Goal: Transaction & Acquisition: Download file/media

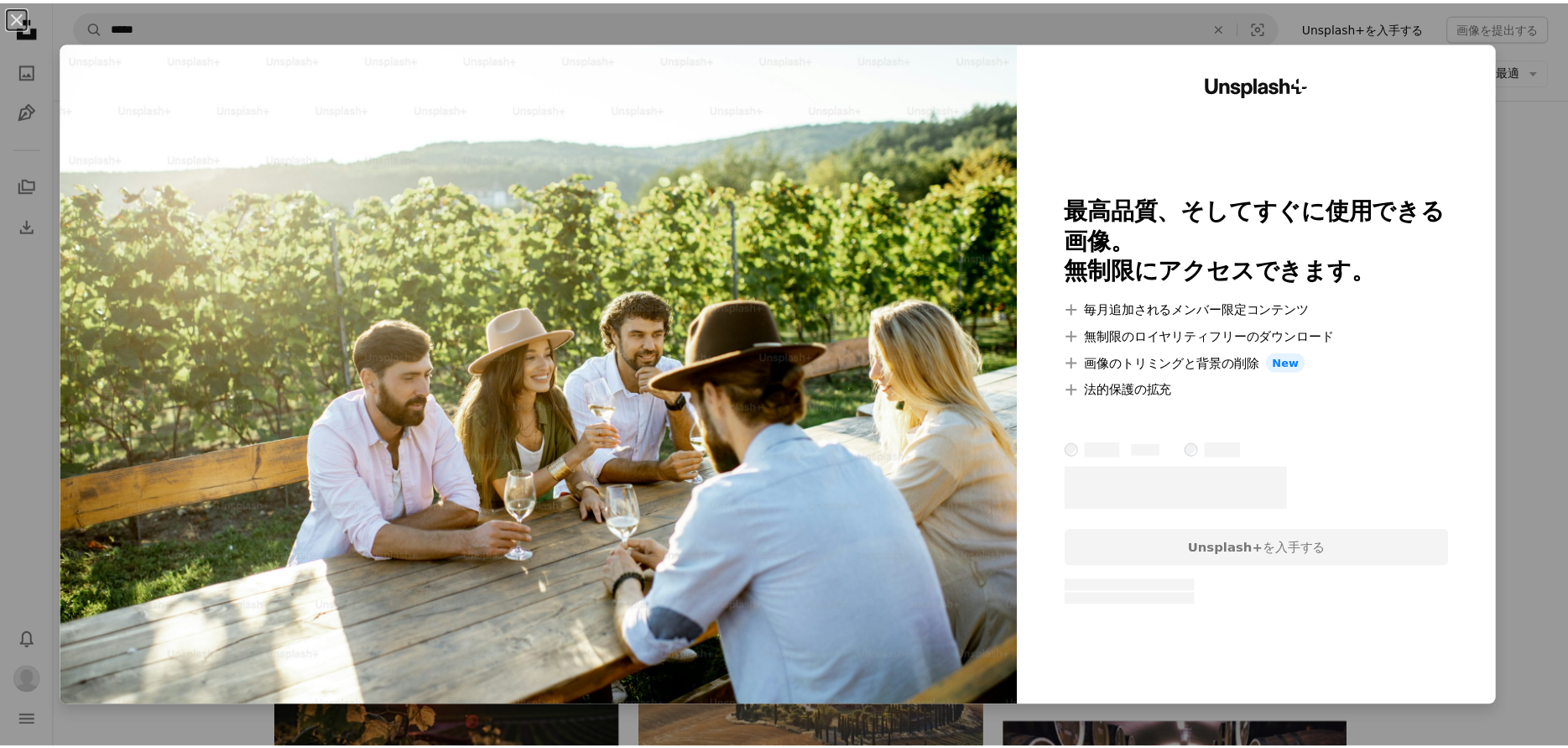
scroll to position [1176, 0]
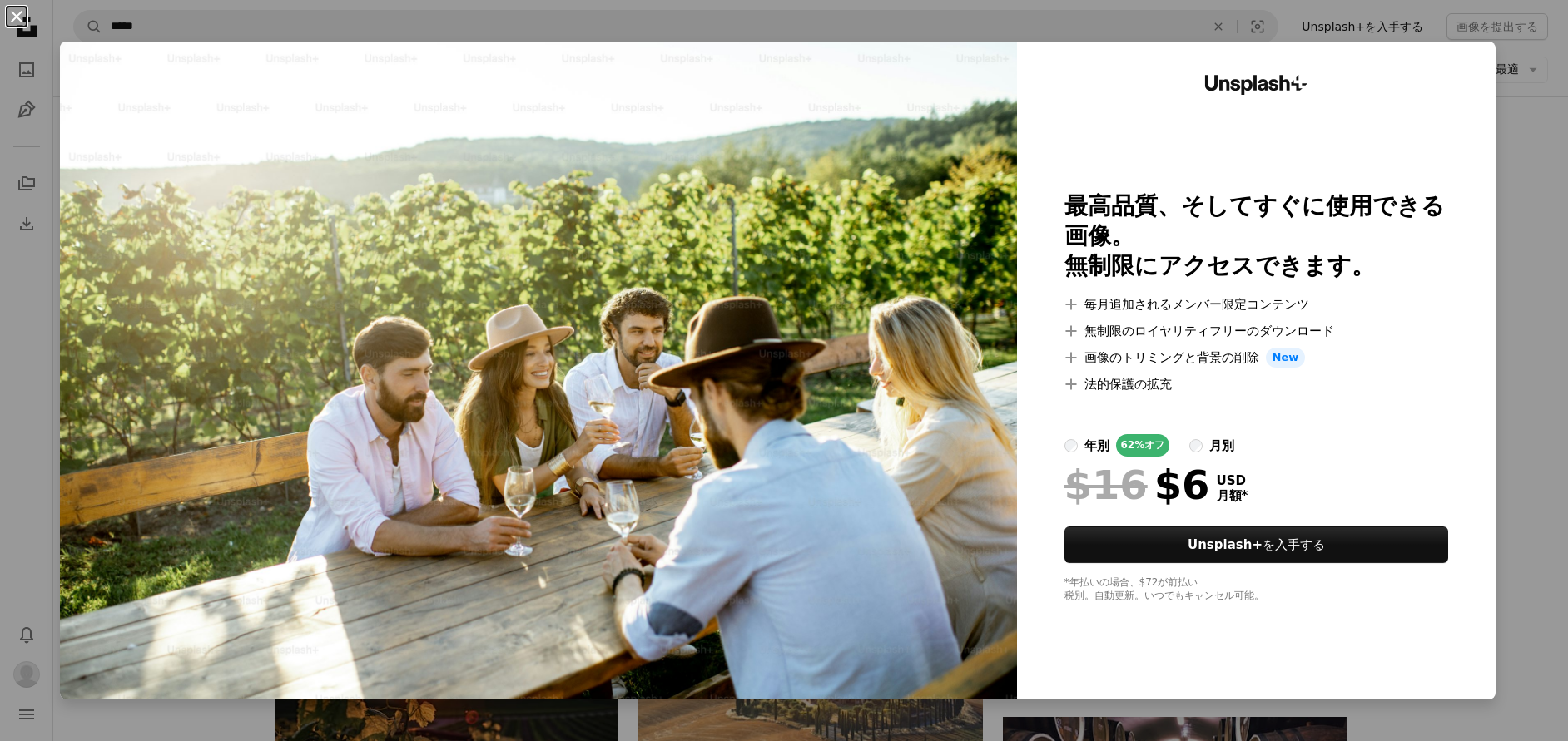
click at [20, 13] on button "An X shape" at bounding box center [17, 17] width 20 height 20
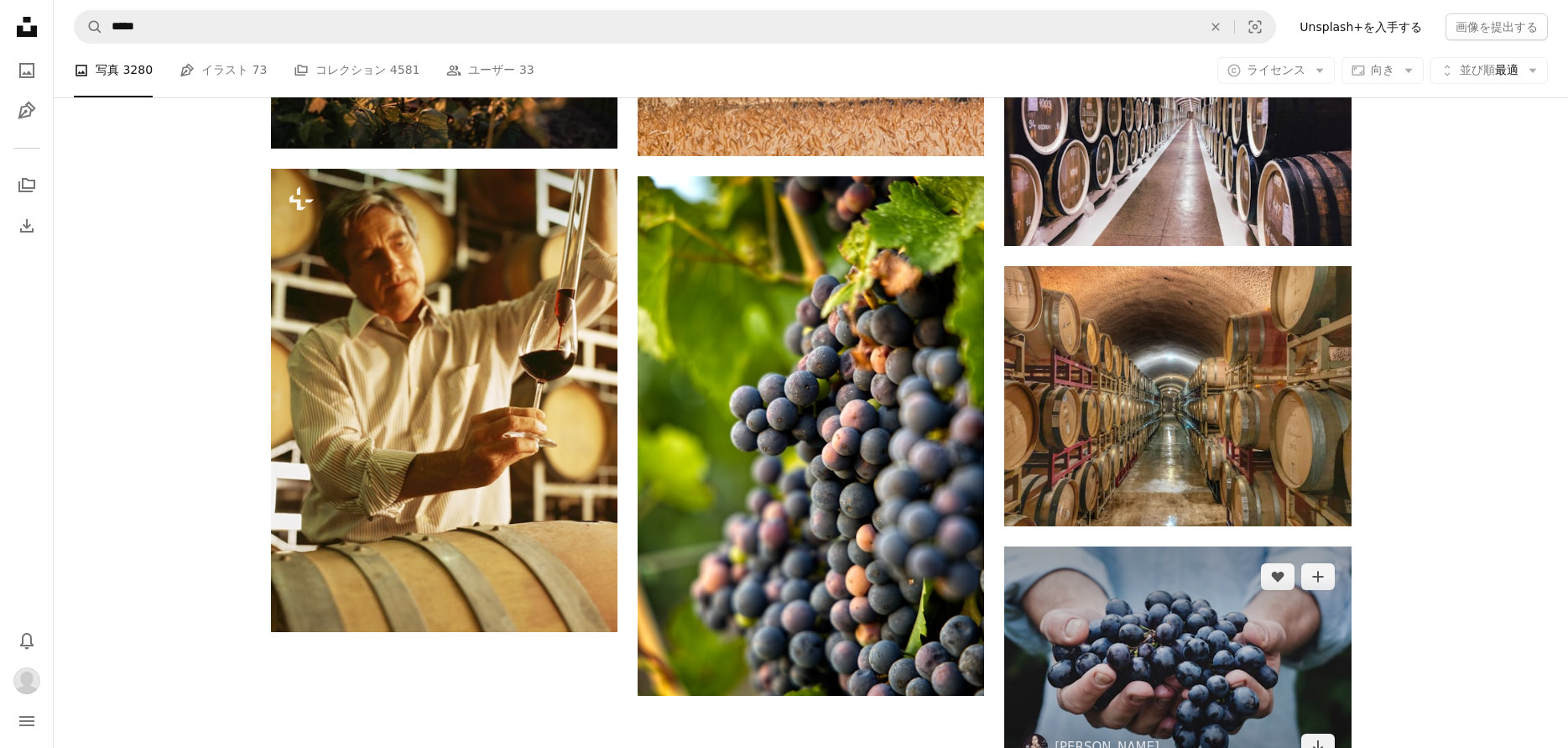
scroll to position [2016, 0]
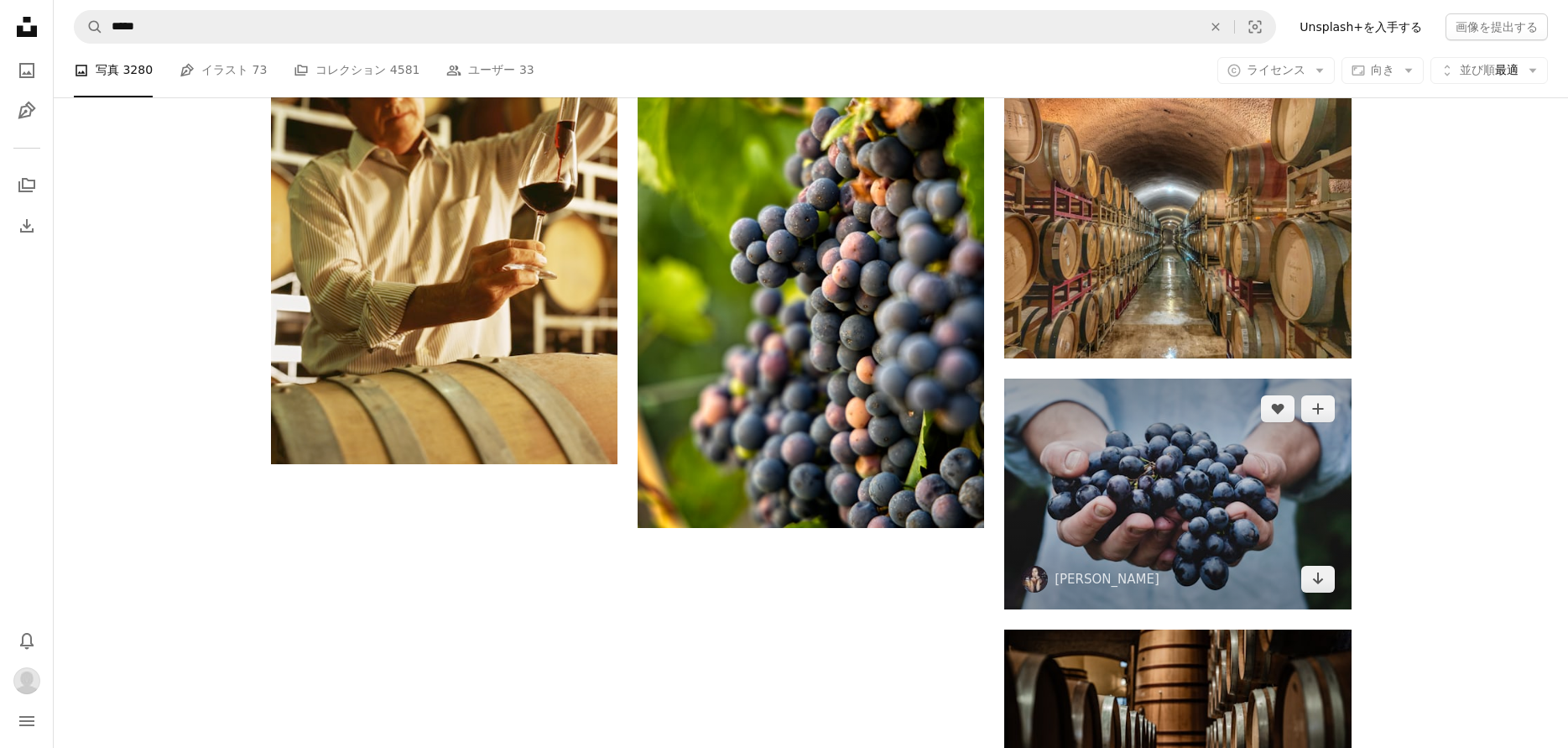
click at [1102, 495] on img at bounding box center [1178, 494] width 346 height 231
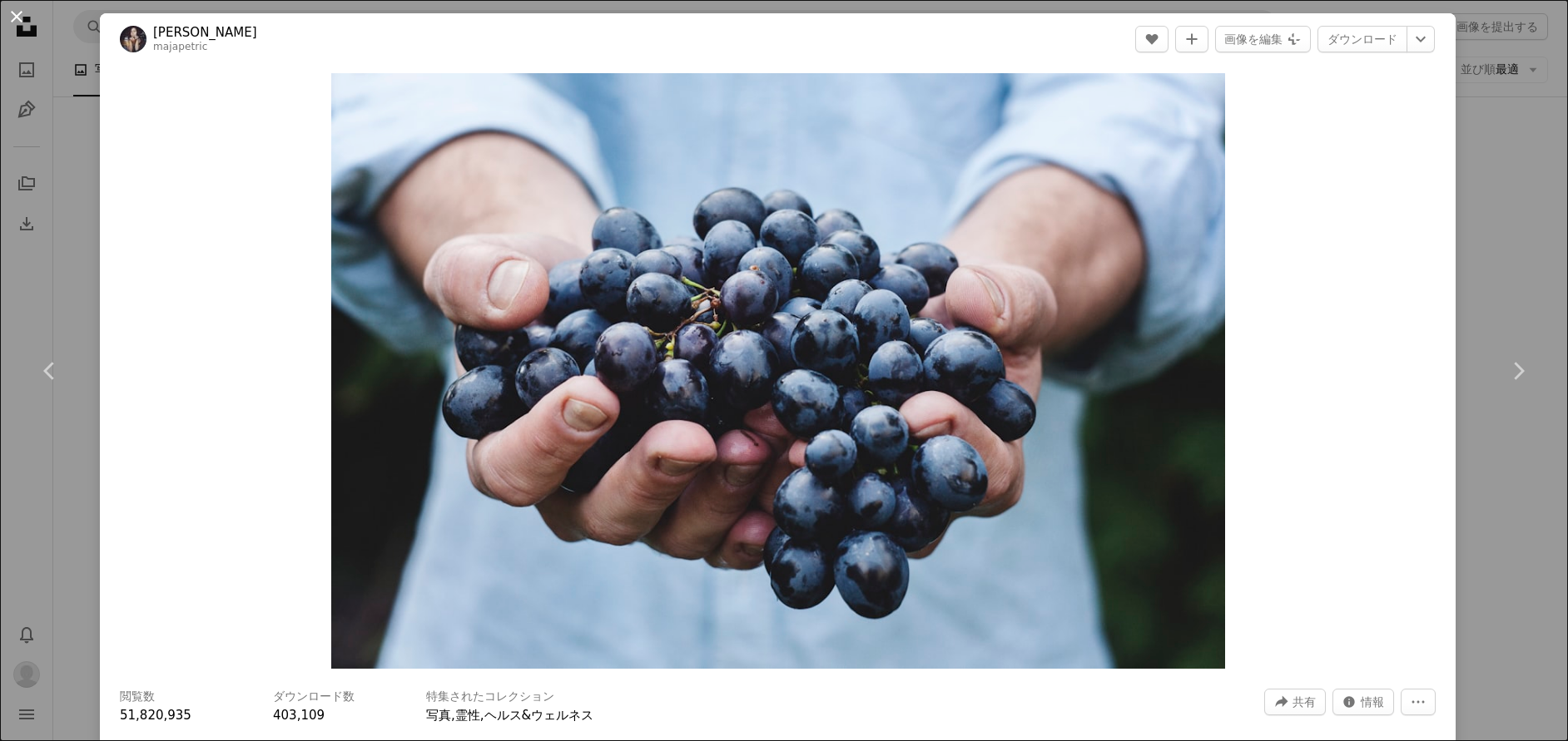
click at [18, 16] on button "An X shape" at bounding box center [17, 17] width 20 height 20
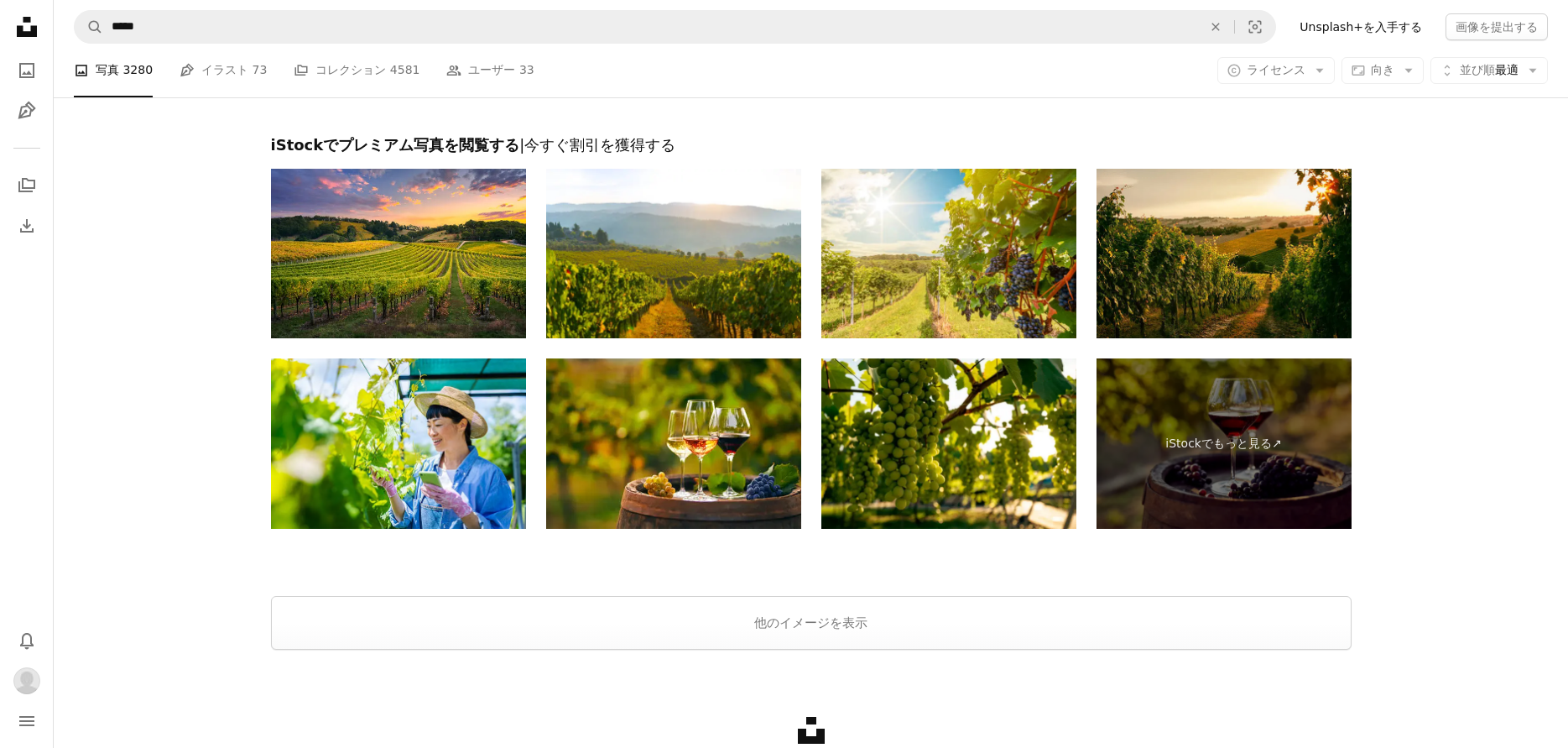
scroll to position [5876, 0]
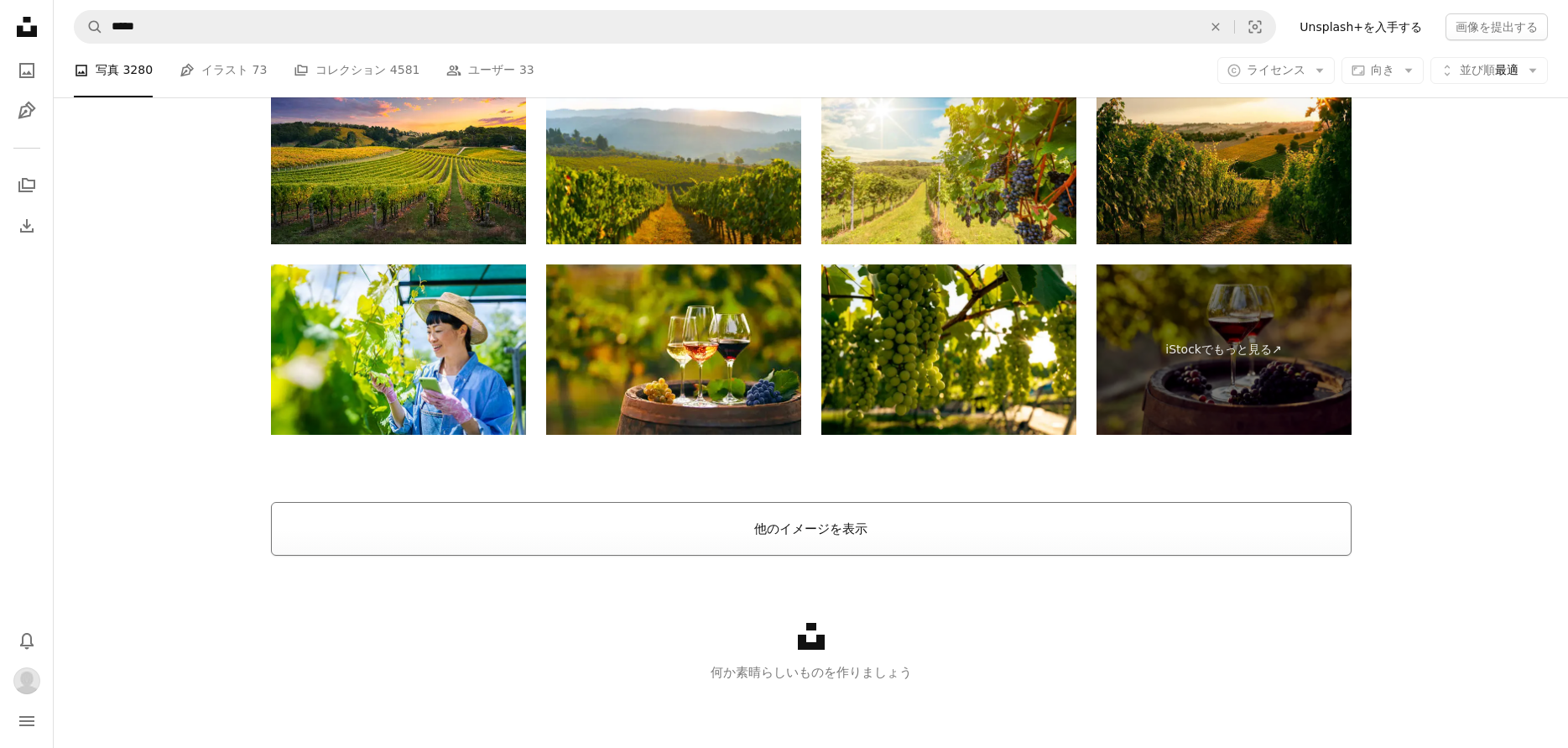
click at [766, 525] on button "他のイメージを表示" at bounding box center [811, 528] width 1081 height 53
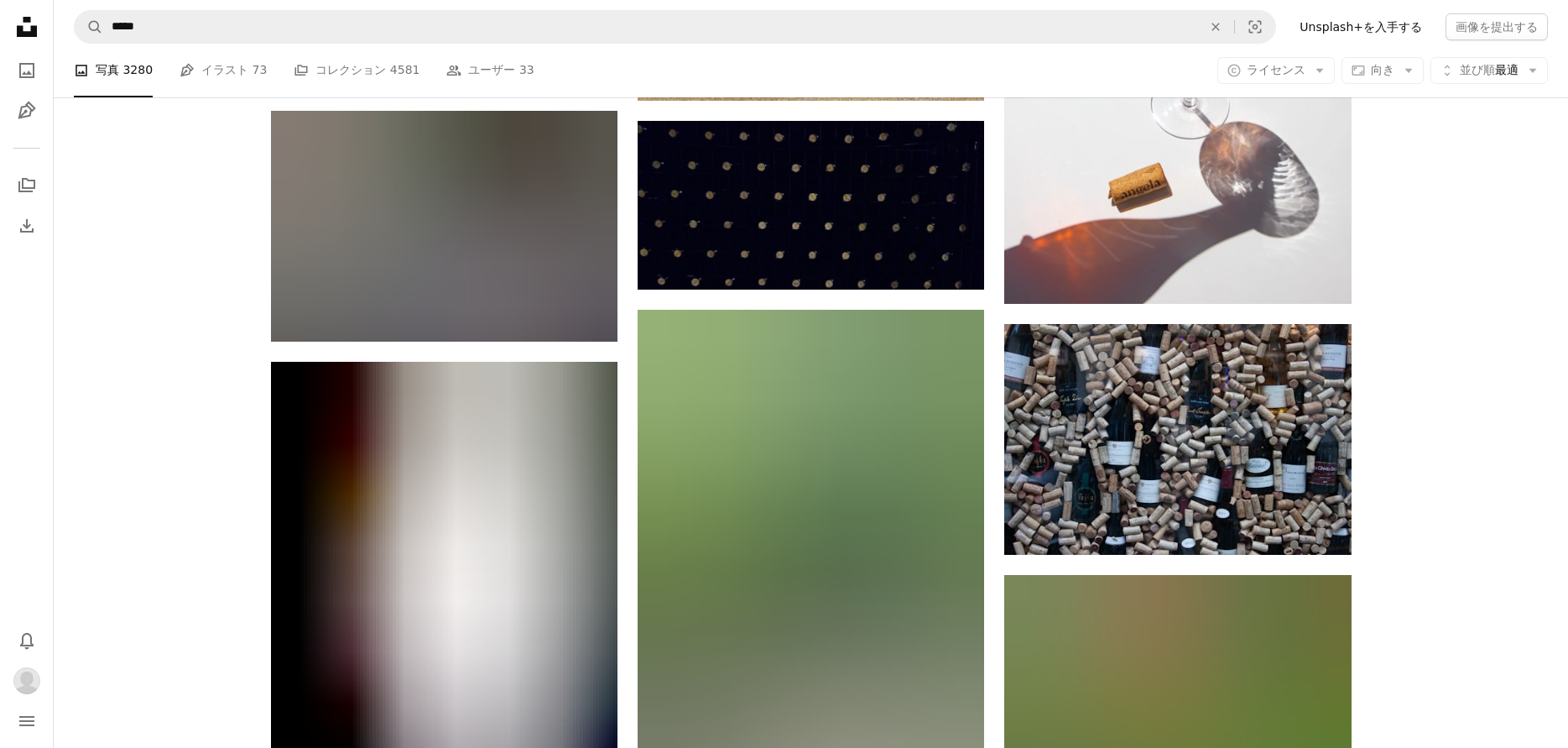
scroll to position [48065, 0]
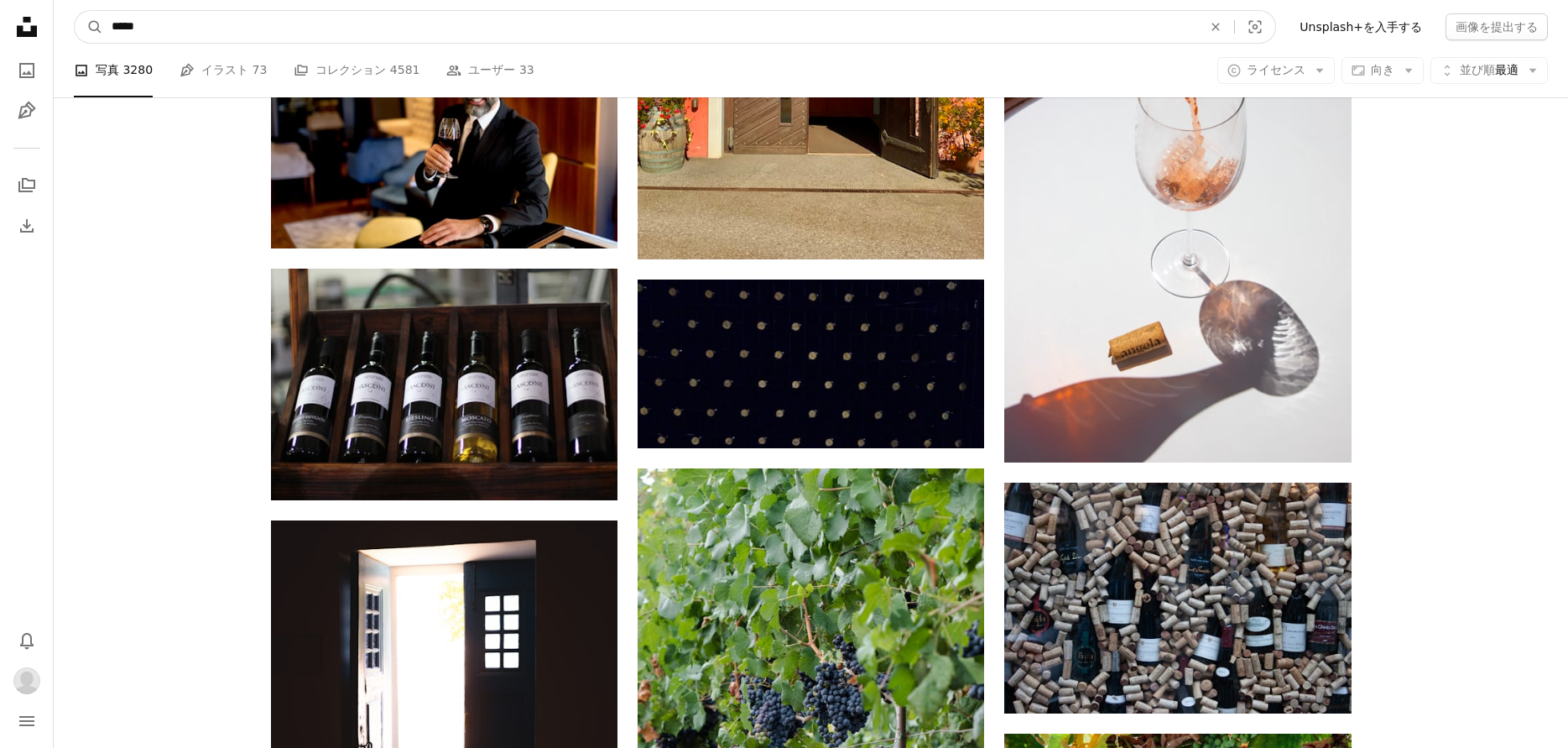
click at [208, 21] on input "*****" at bounding box center [650, 27] width 1095 height 32
type input "**********"
click at [75, 11] on button "A magnifying glass" at bounding box center [89, 27] width 28 height 32
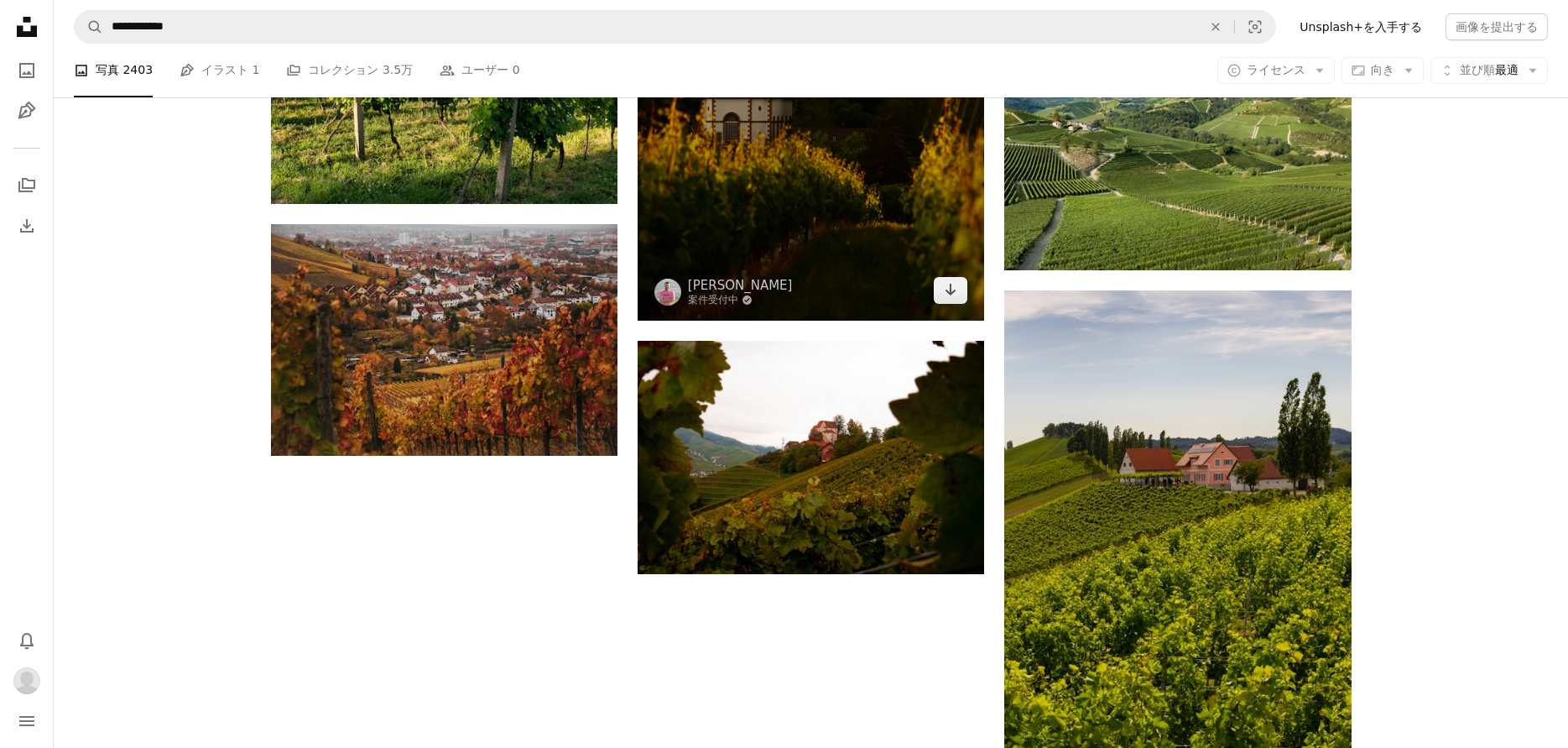
scroll to position [2267, 0]
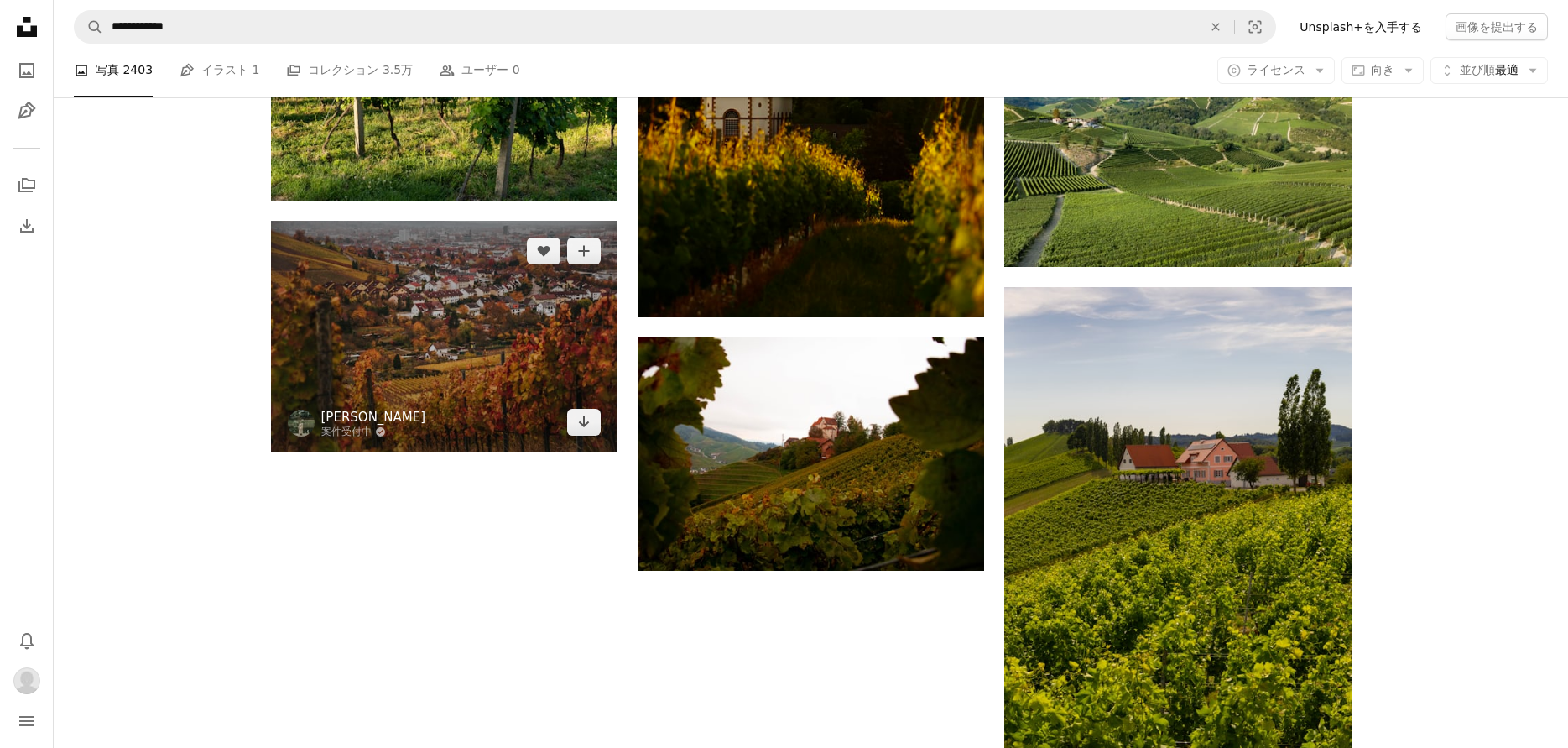
click at [355, 419] on link "[PERSON_NAME]" at bounding box center [374, 418] width 105 height 17
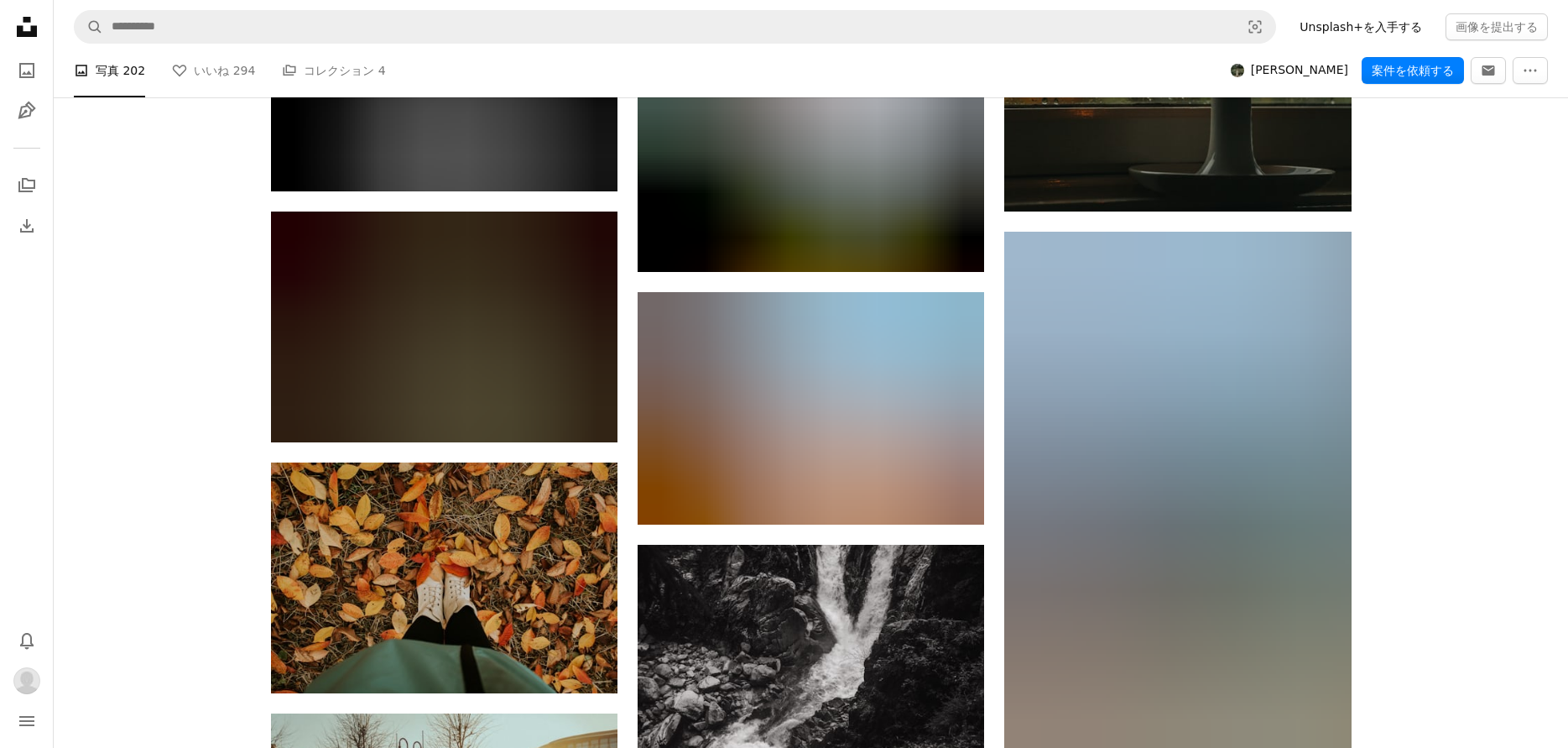
scroll to position [8648, 0]
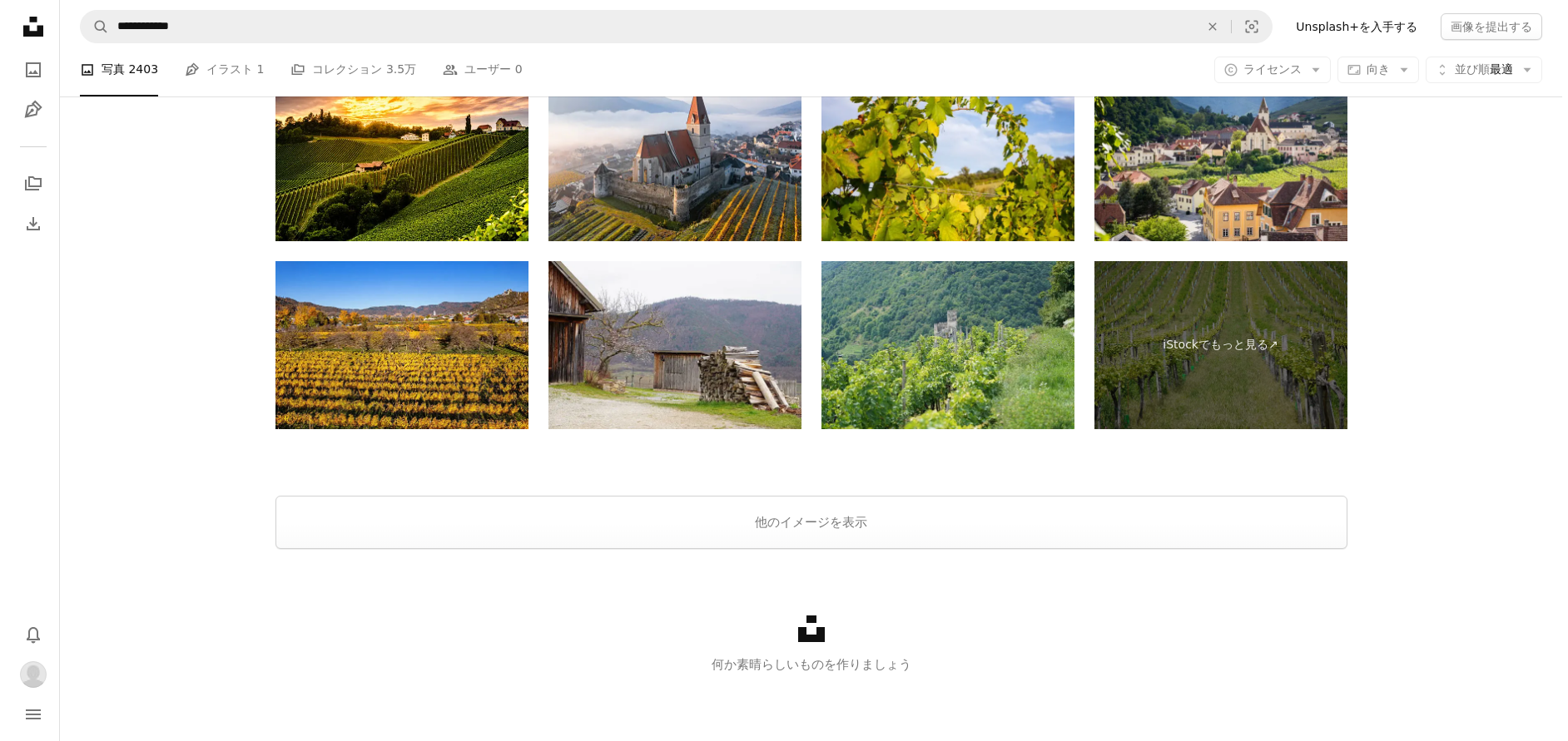
scroll to position [2246, 0]
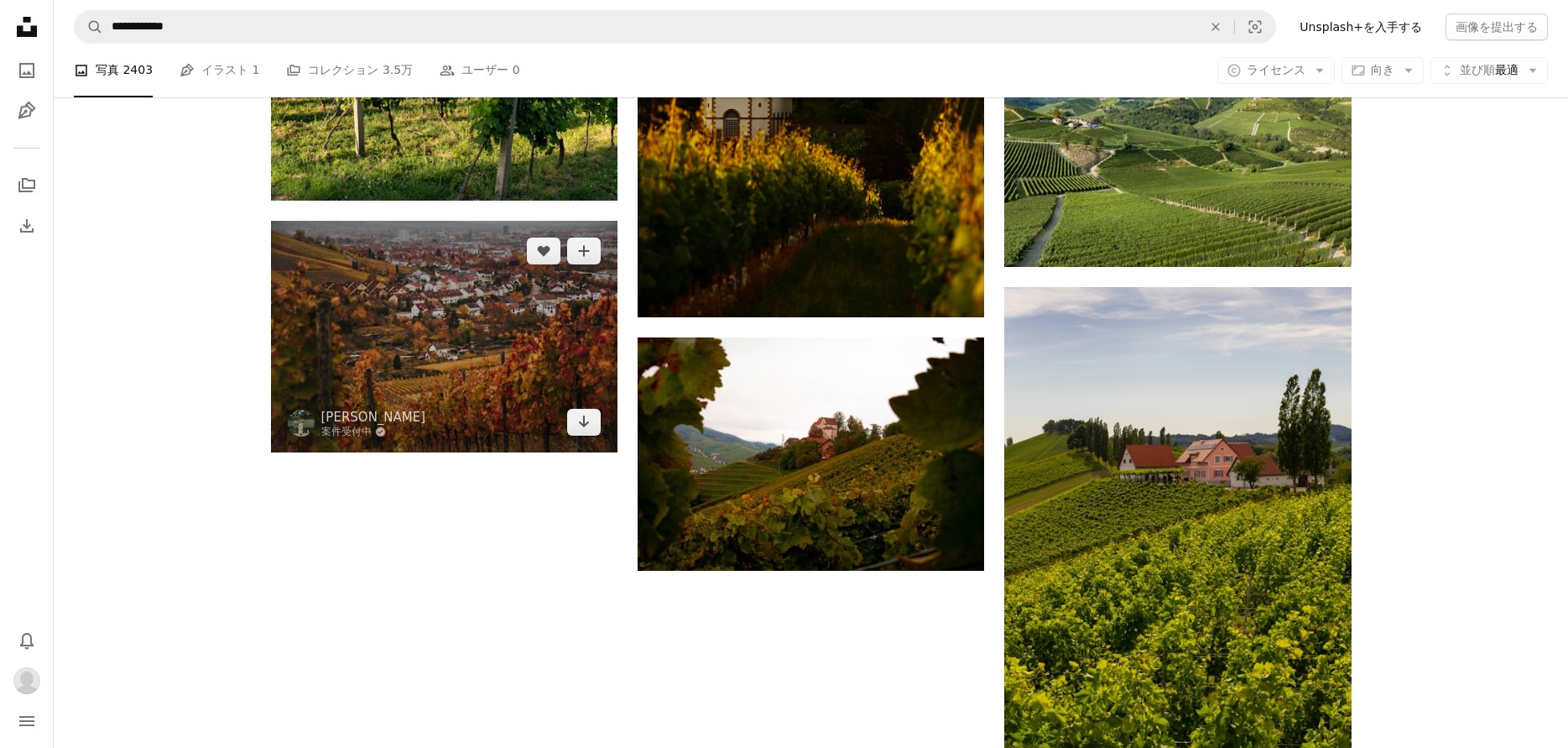
click at [418, 314] on img at bounding box center [444, 336] width 346 height 231
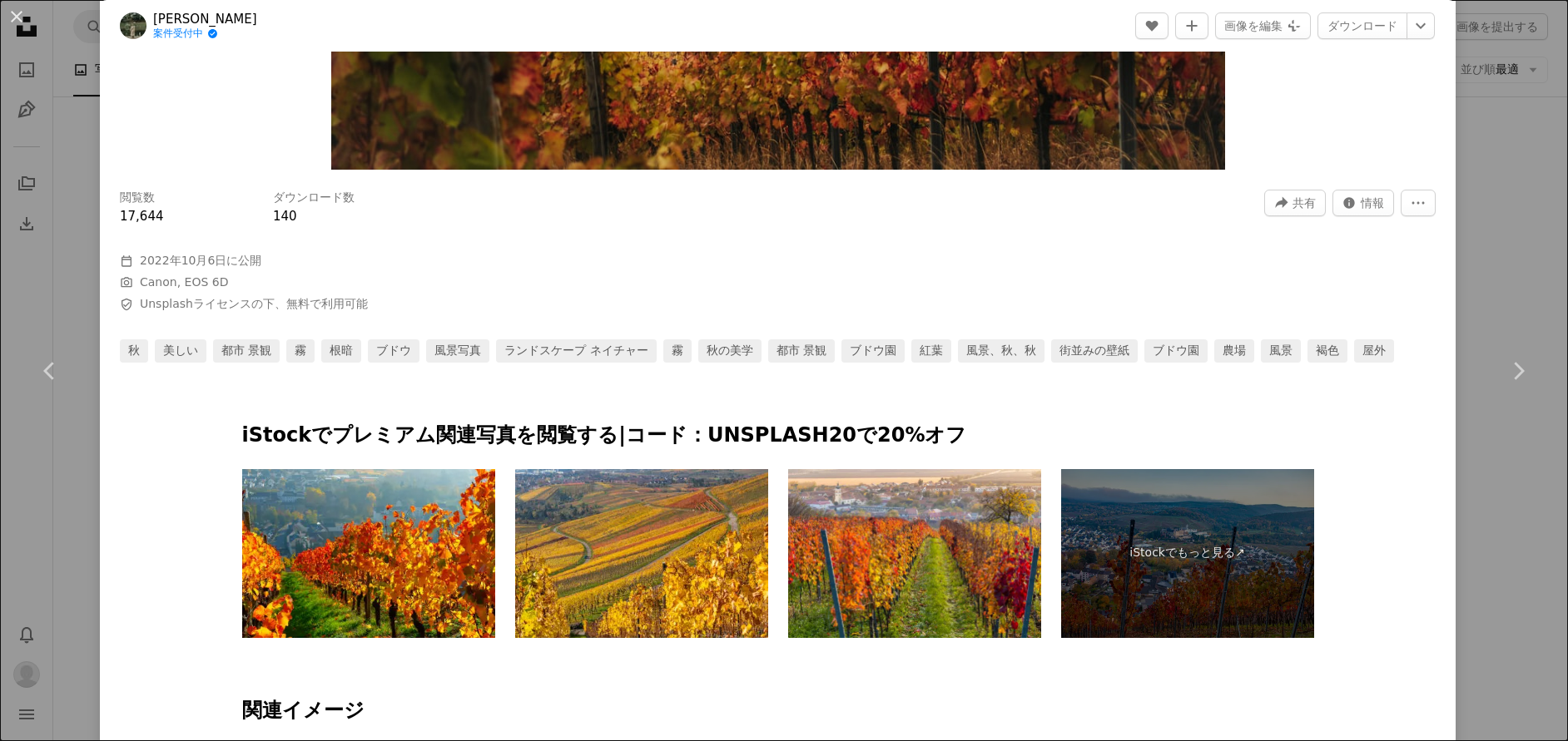
scroll to position [249, 0]
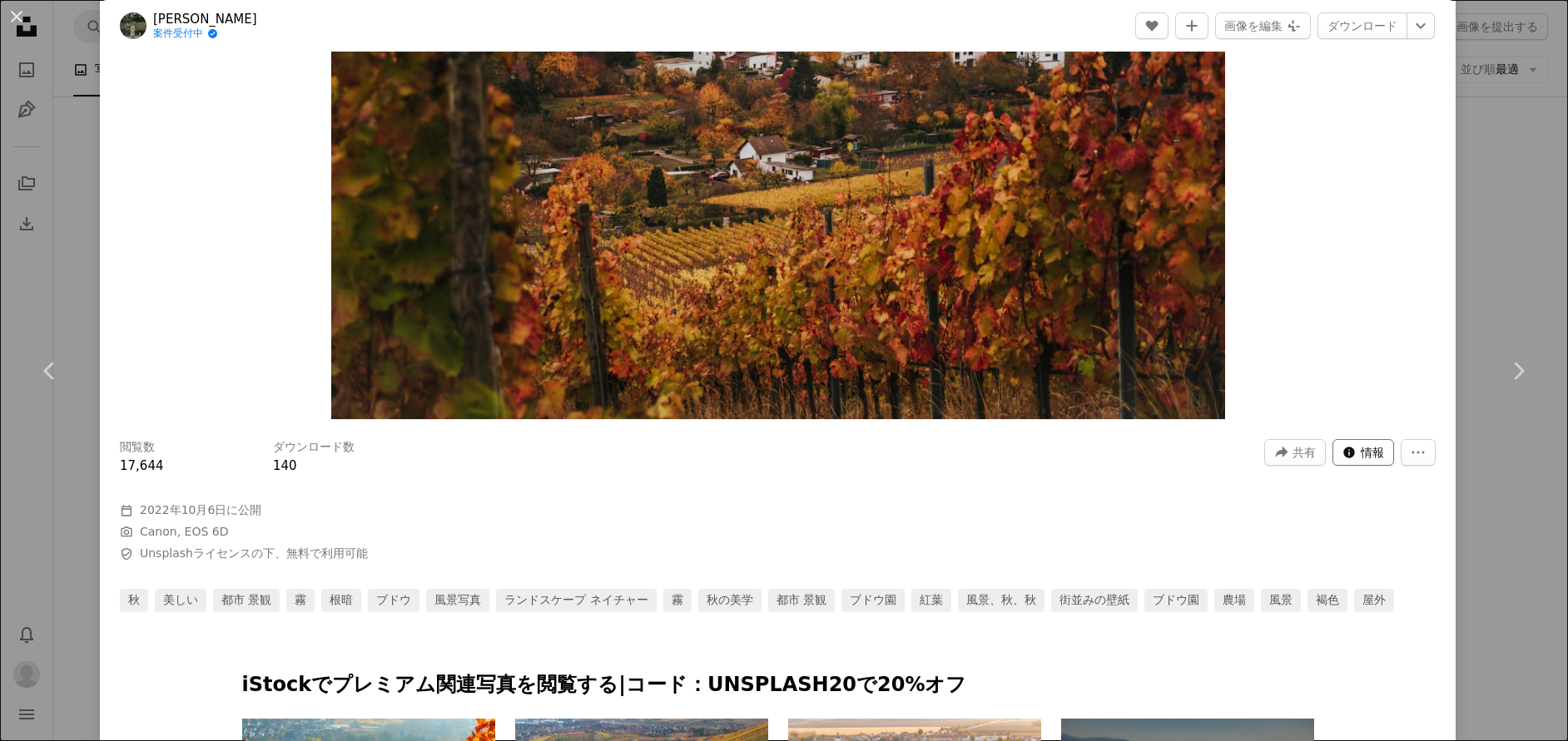
click at [1343, 452] on icon "この画像に関する統計" at bounding box center [1349, 453] width 11 height 11
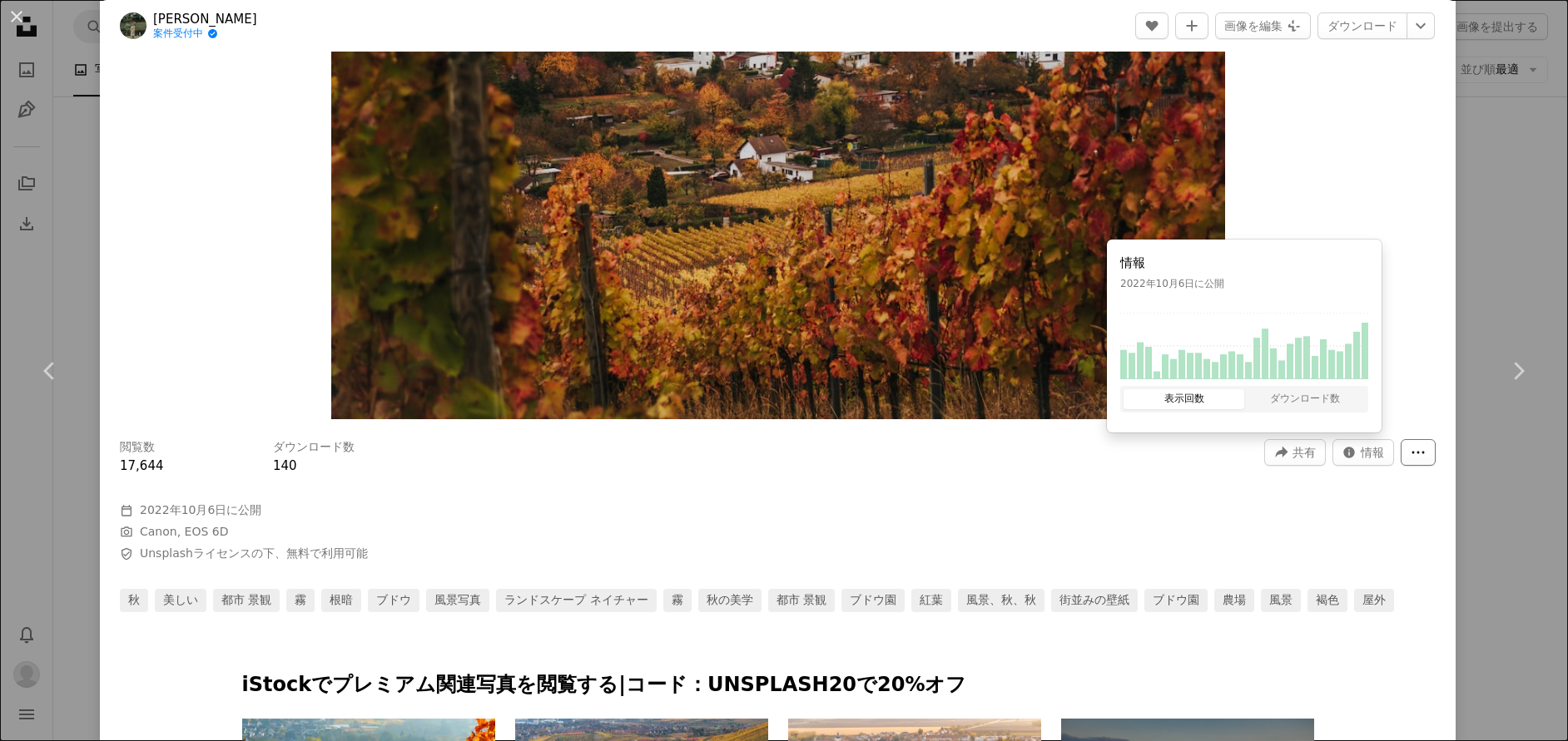
click at [1411, 457] on icon "More Actions" at bounding box center [1418, 453] width 15 height 15
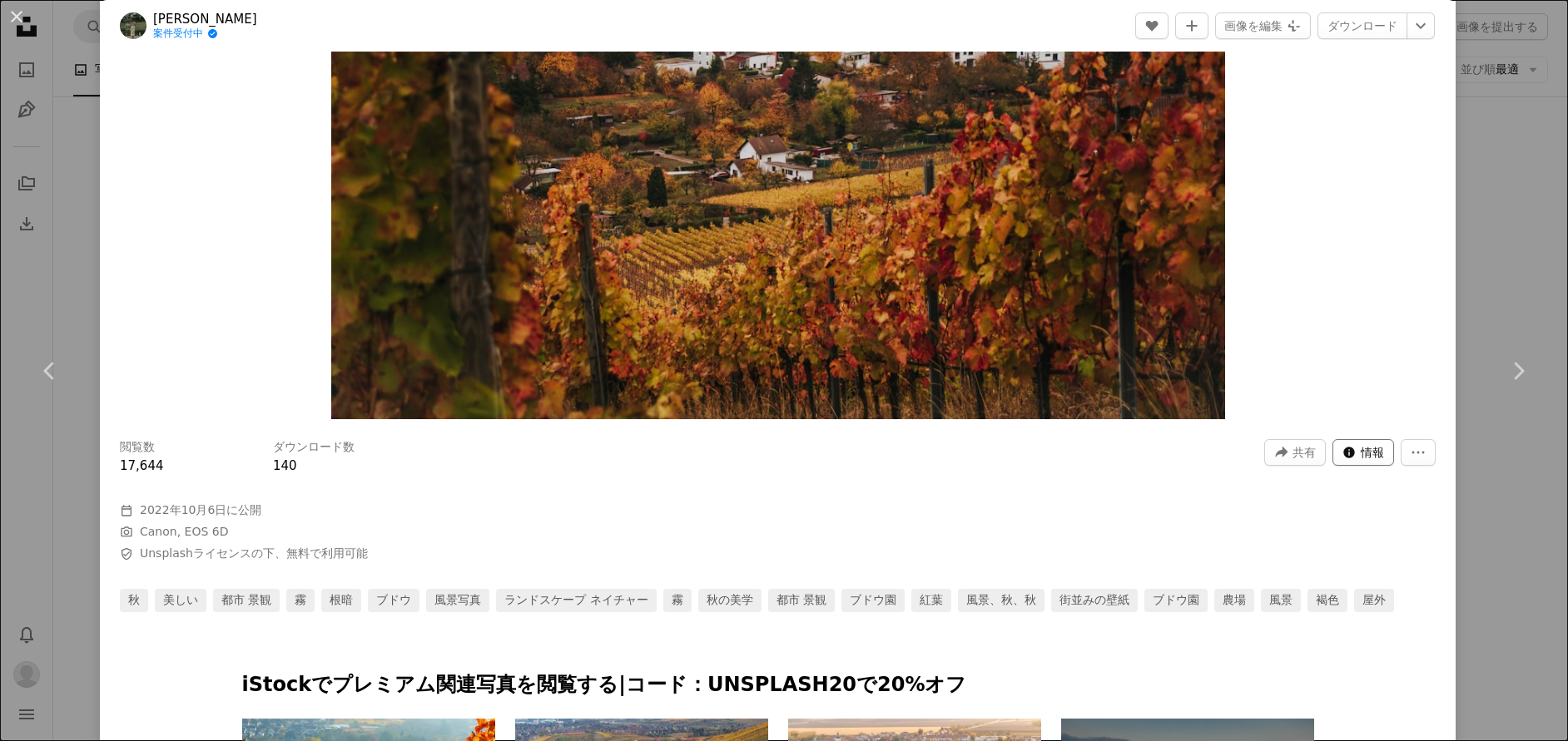
click at [1343, 452] on icon "この画像に関する統計" at bounding box center [1349, 453] width 11 height 11
click at [842, 608] on link "ブドウ園" at bounding box center [873, 600] width 63 height 23
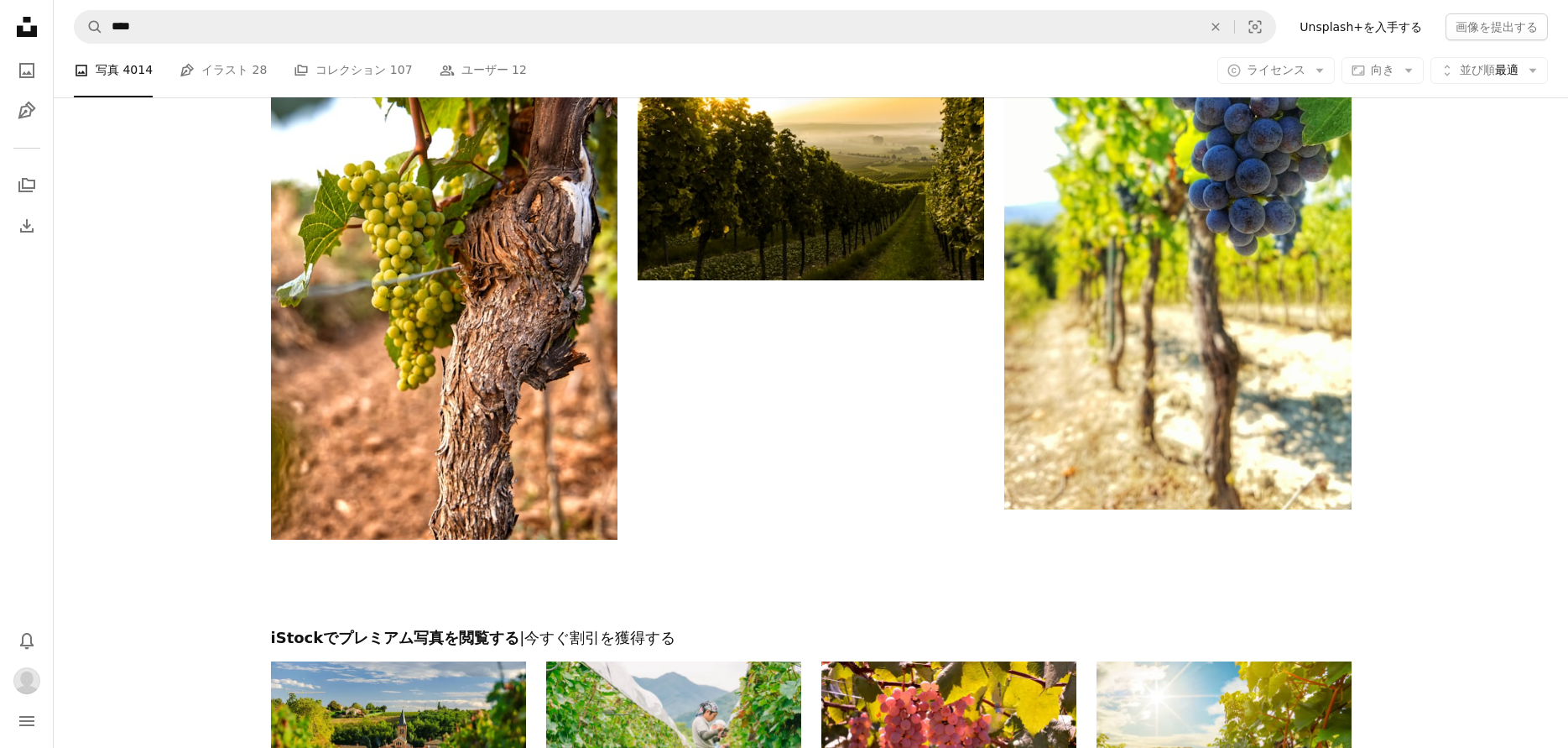
scroll to position [2256, 0]
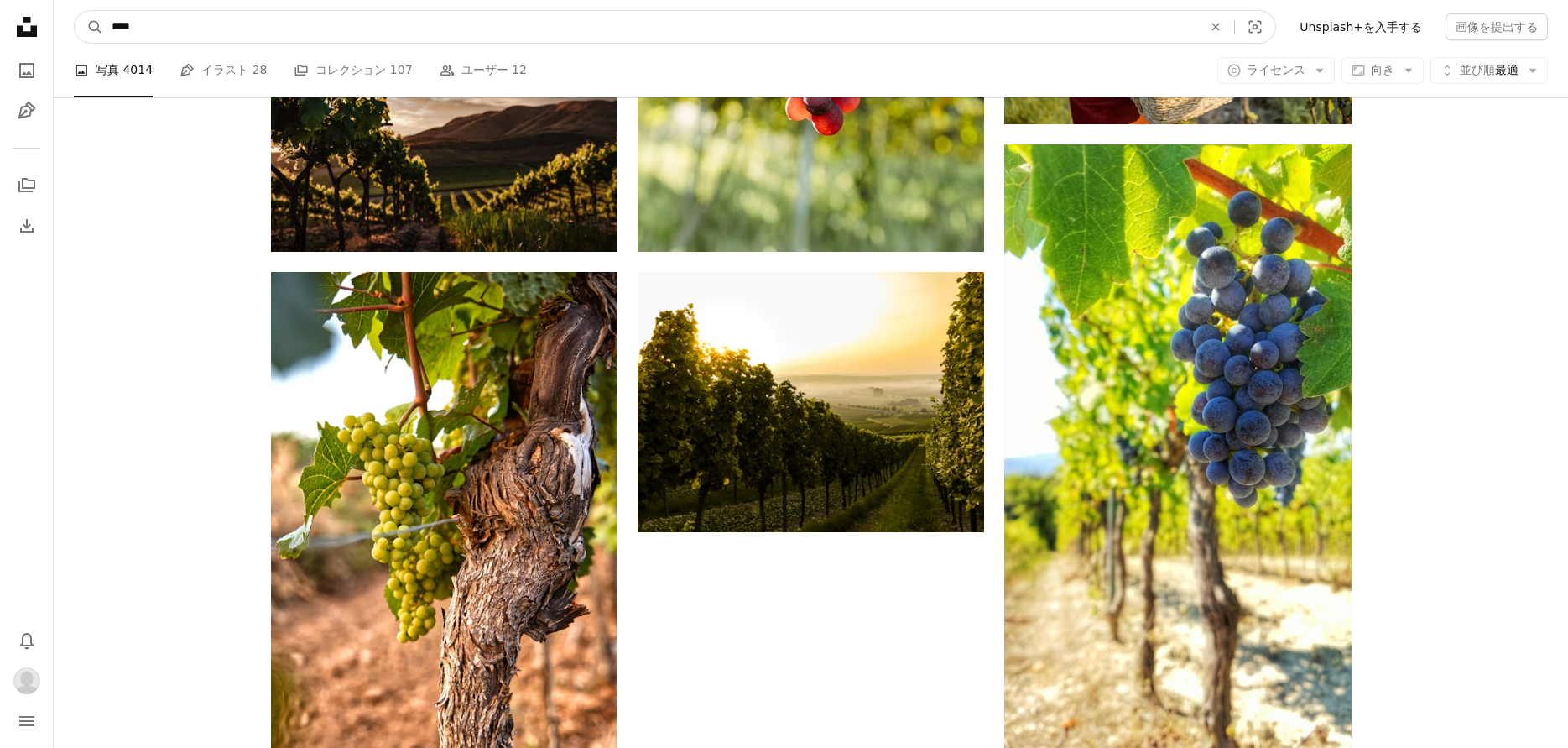
click at [198, 34] on input "****" at bounding box center [650, 27] width 1095 height 32
type input "**********"
click button "A magnifying glass" at bounding box center [89, 27] width 28 height 32
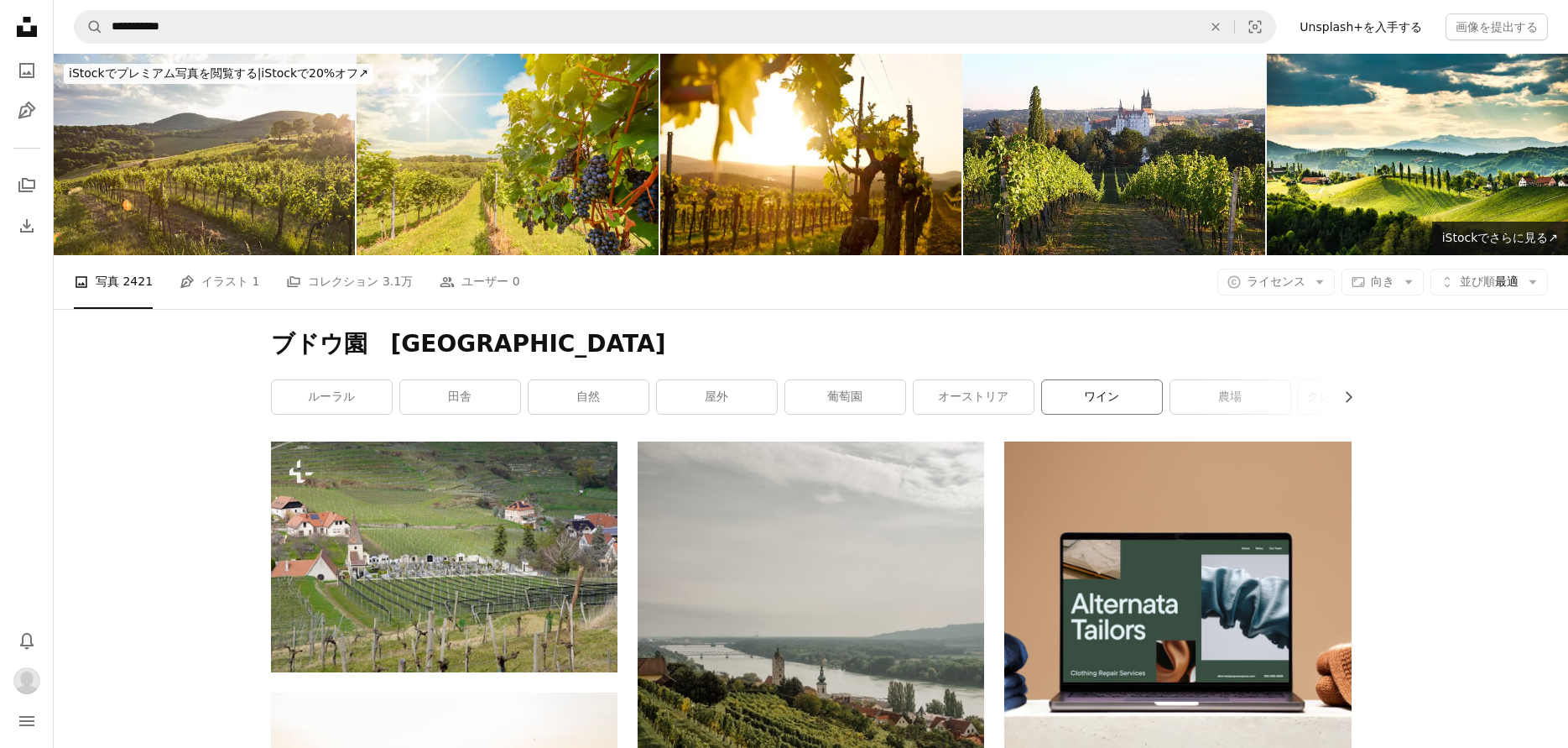
click at [1094, 399] on link "ワイン" at bounding box center [1102, 397] width 120 height 34
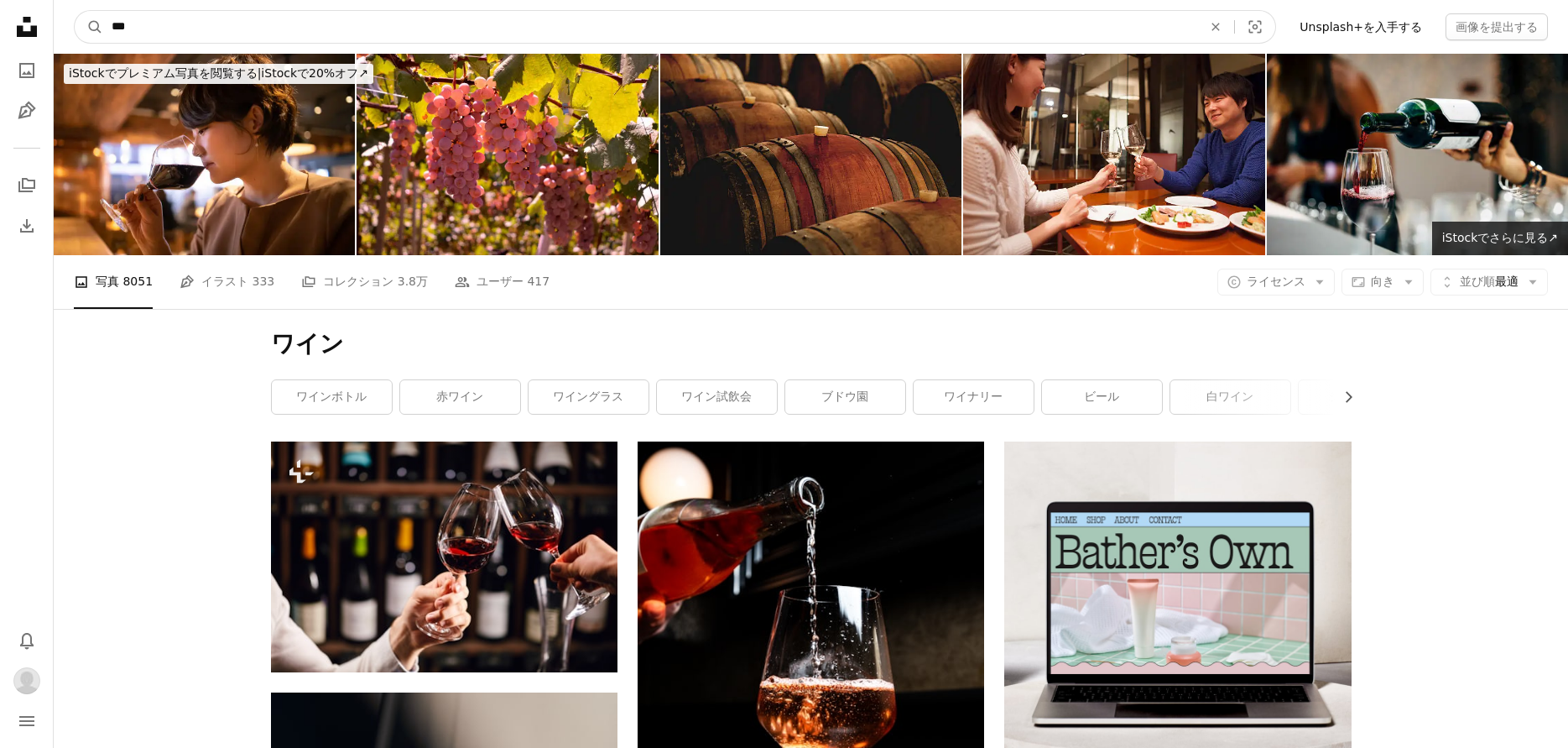
click at [254, 20] on input "***" at bounding box center [650, 27] width 1095 height 32
type input "**********"
click button "A magnifying glass" at bounding box center [89, 27] width 28 height 32
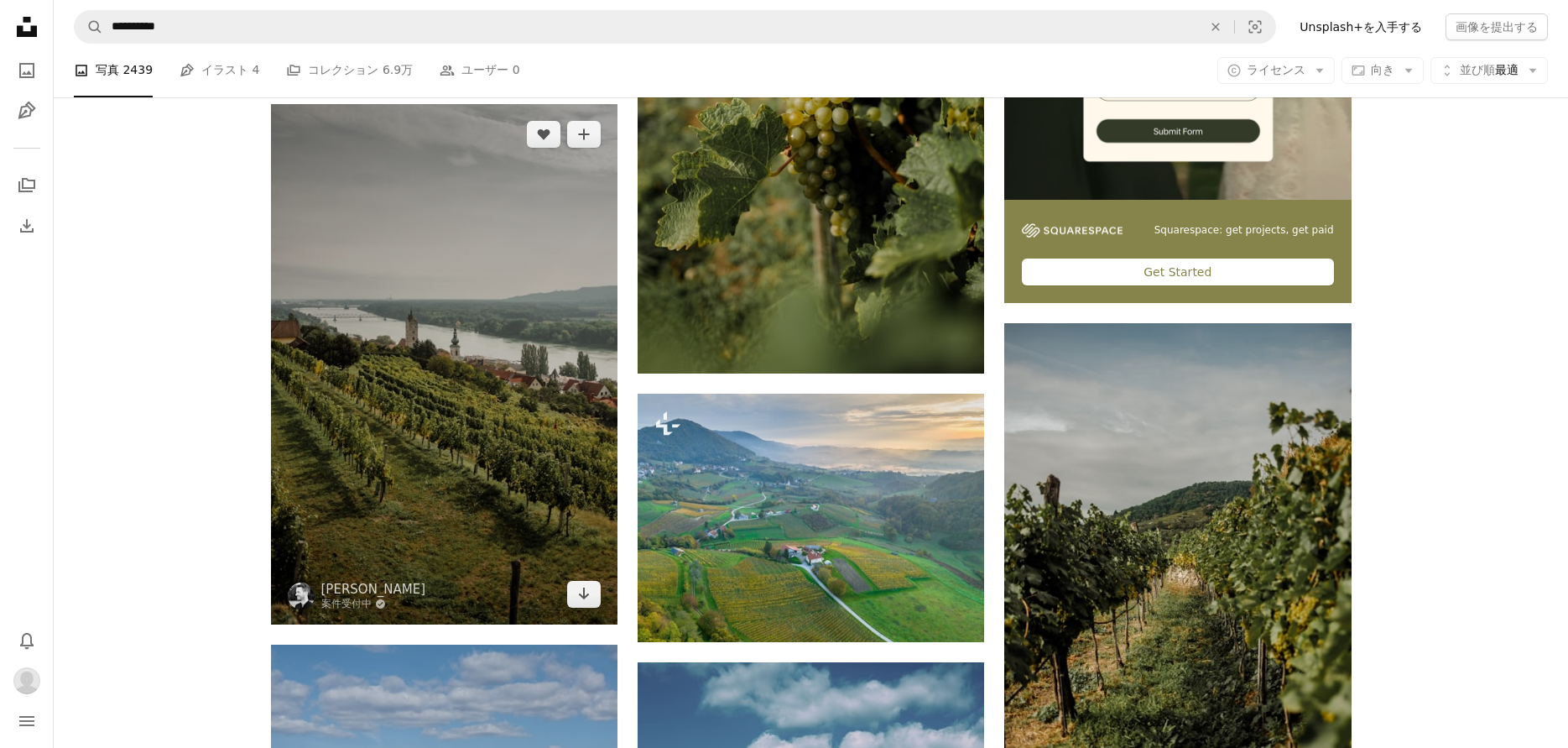
scroll to position [588, 0]
click at [586, 593] on icon "Arrow pointing down" at bounding box center [584, 594] width 13 height 21
